Goal: Check status

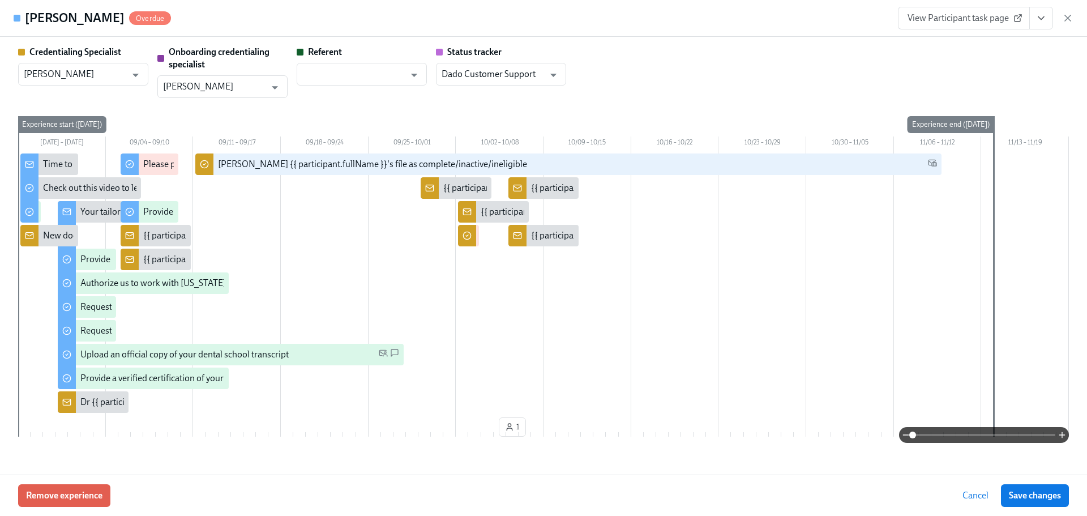
scroll to position [0, 44]
click at [1071, 15] on icon "button" at bounding box center [1067, 17] width 11 height 11
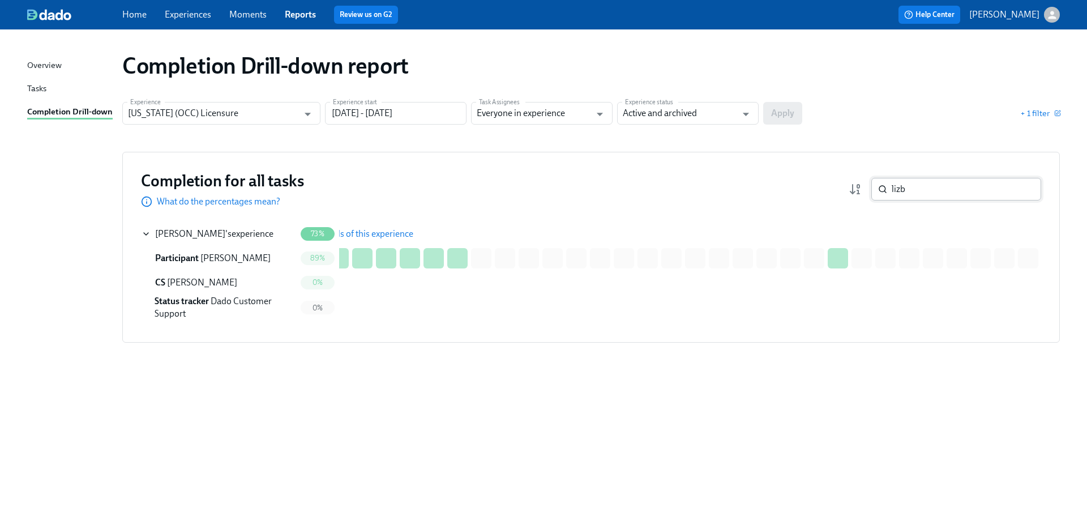
click at [942, 194] on input "lizb" at bounding box center [966, 189] width 149 height 23
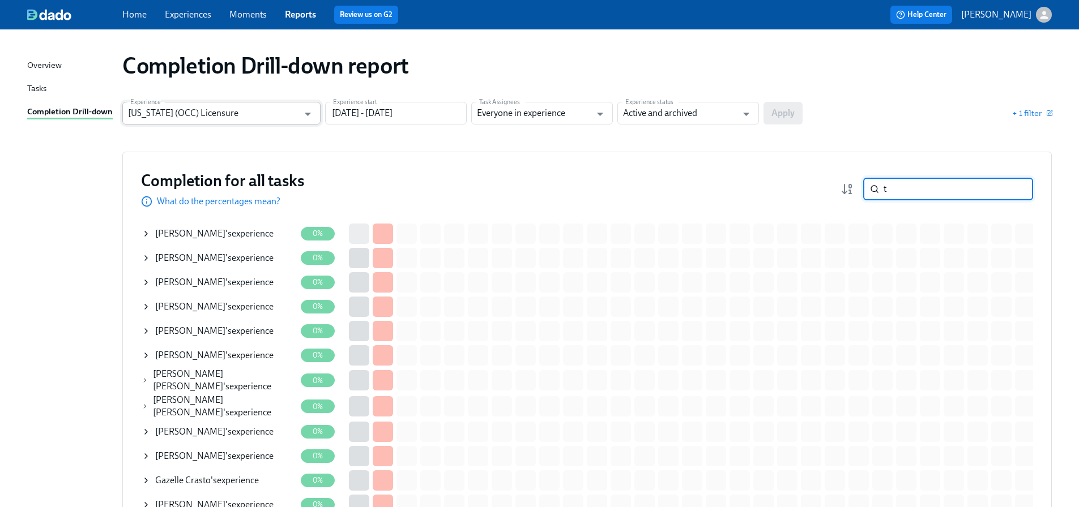
type input "t"
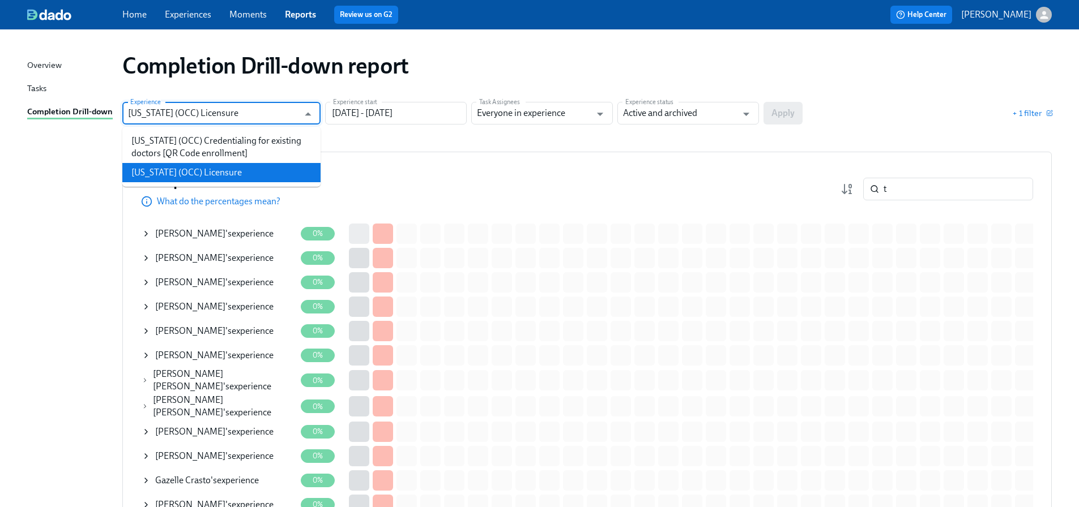
click at [201, 104] on input "[US_STATE] (OCC) Licensure" at bounding box center [213, 113] width 170 height 23
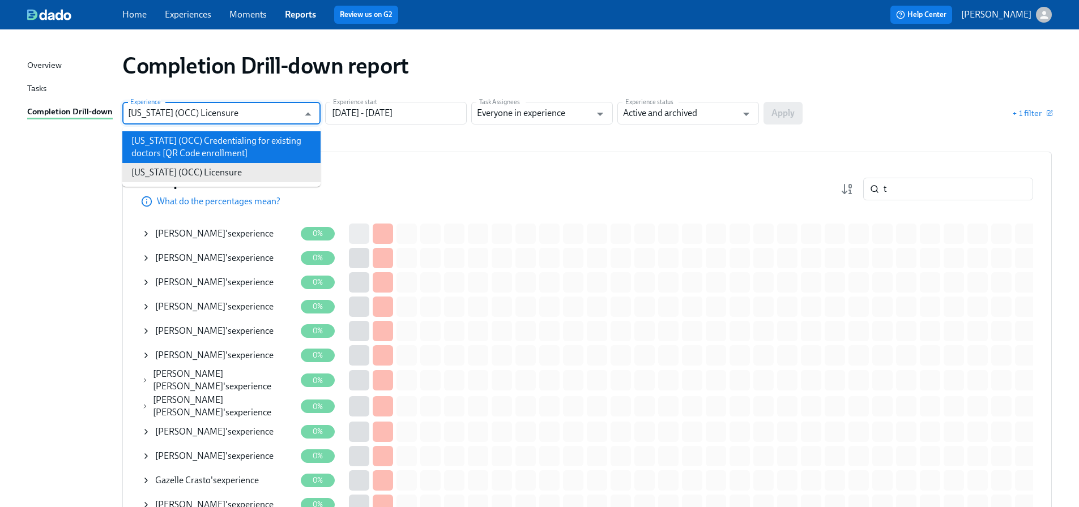
click at [188, 156] on li "[US_STATE] (OCC) Credentialing for existing doctors [QR Code enrollment]" at bounding box center [221, 147] width 198 height 32
type input "[US_STATE] (OCC) Credentialing for existing doctors [QR Code enrollment]"
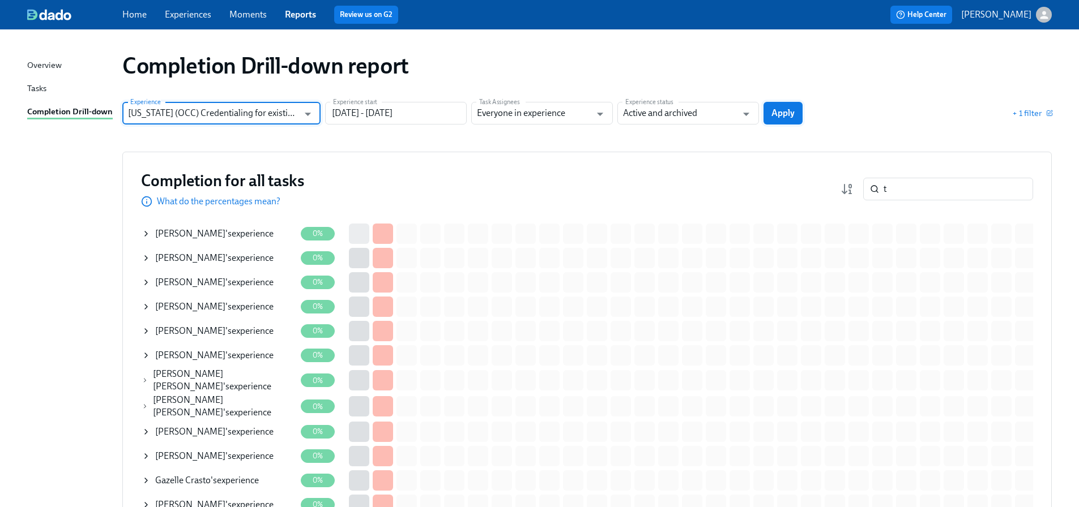
click at [785, 103] on button "Apply" at bounding box center [782, 113] width 39 height 23
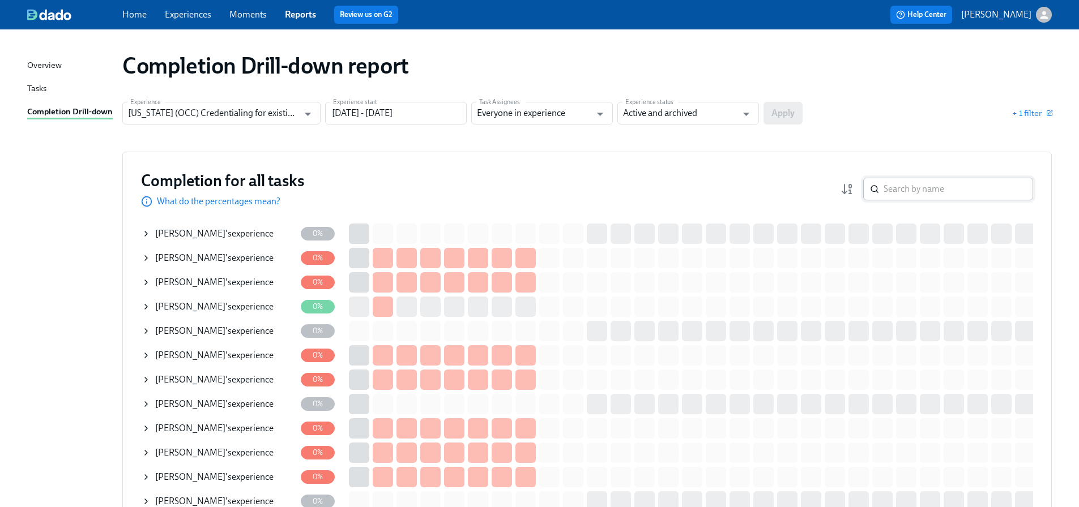
click at [942, 180] on input "search" at bounding box center [957, 189] width 149 height 23
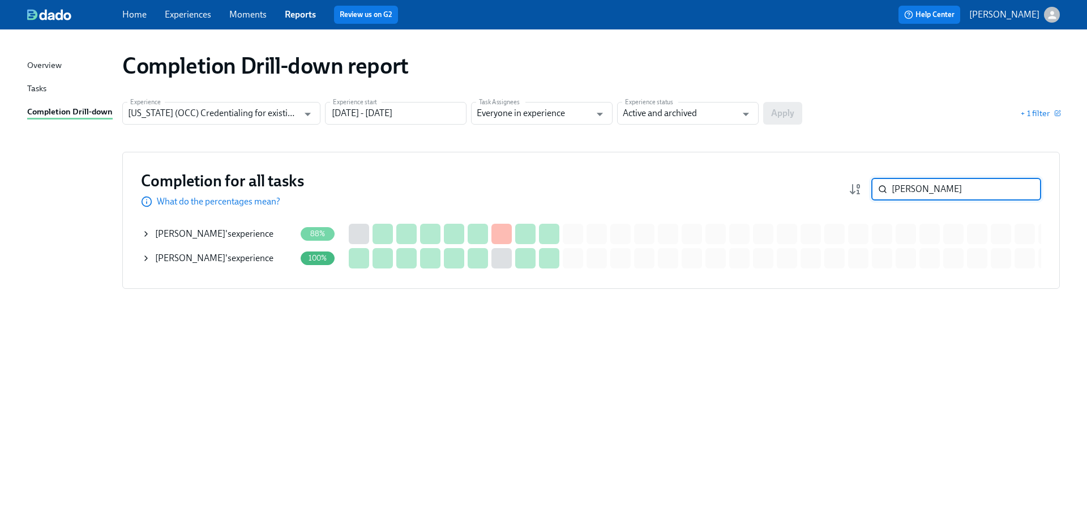
type input "[PERSON_NAME]"
click at [213, 232] on div "[PERSON_NAME] 's experience" at bounding box center [214, 234] width 118 height 12
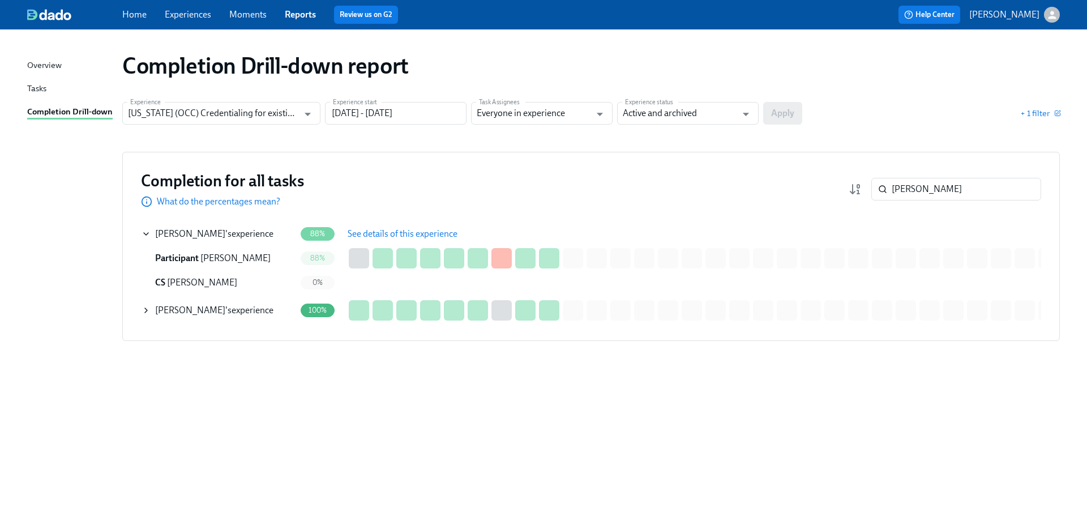
click at [373, 235] on span "See details of this experience" at bounding box center [403, 233] width 110 height 11
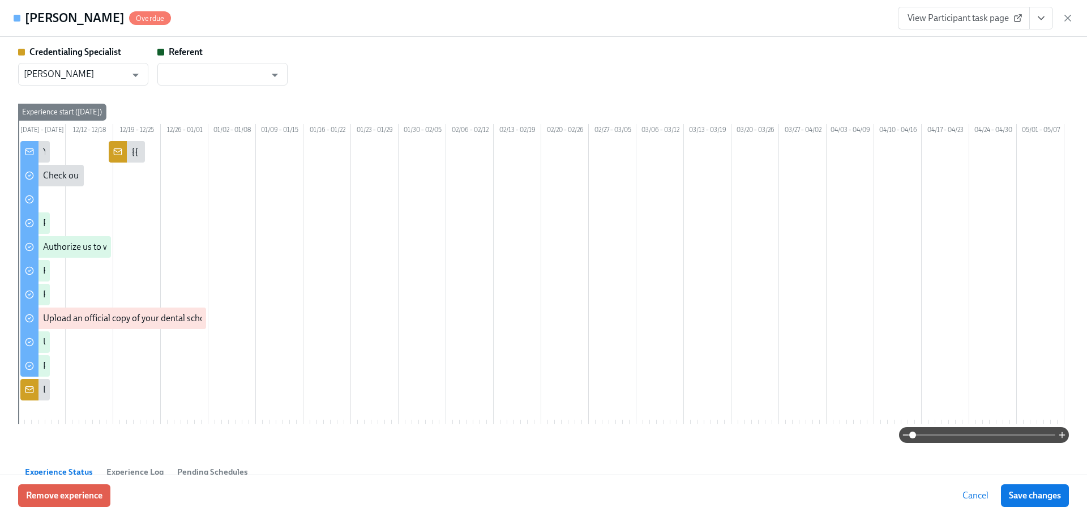
scroll to position [0, 1034]
